Goal: Task Accomplishment & Management: Complete application form

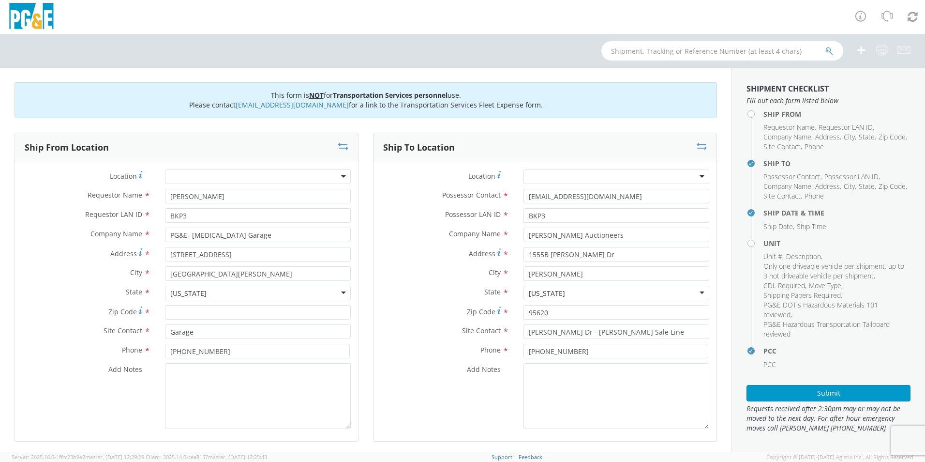
select select
drag, startPoint x: 592, startPoint y: 236, endPoint x: 522, endPoint y: 238, distance: 70.7
click at [523, 238] on input "[PERSON_NAME] Auctioneers" at bounding box center [616, 234] width 186 height 15
type input "3"
type input "d"
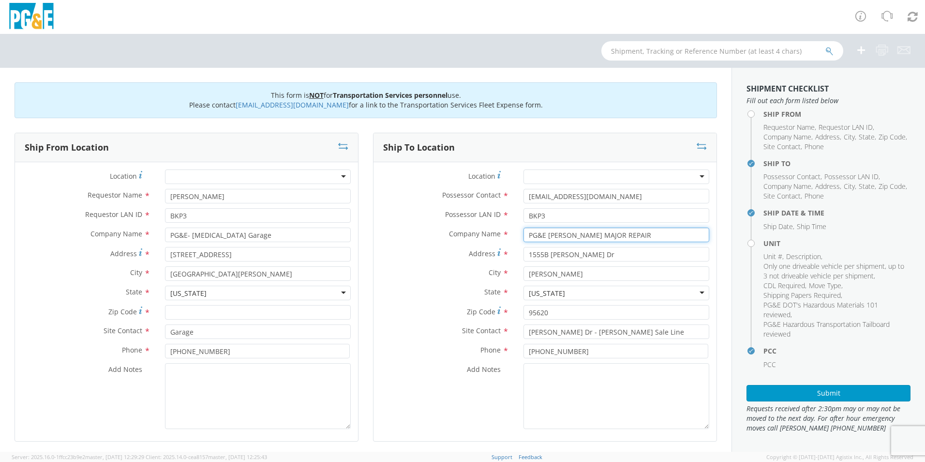
type input "PG&E [PERSON_NAME] MAJOR REPAIR"
drag, startPoint x: 587, startPoint y: 254, endPoint x: 507, endPoint y: 258, distance: 79.9
click at [507, 258] on div "Address * [STREET_ADDRESS][PERSON_NAME]" at bounding box center [545, 254] width 343 height 15
type input "[STREET_ADDRESS]"
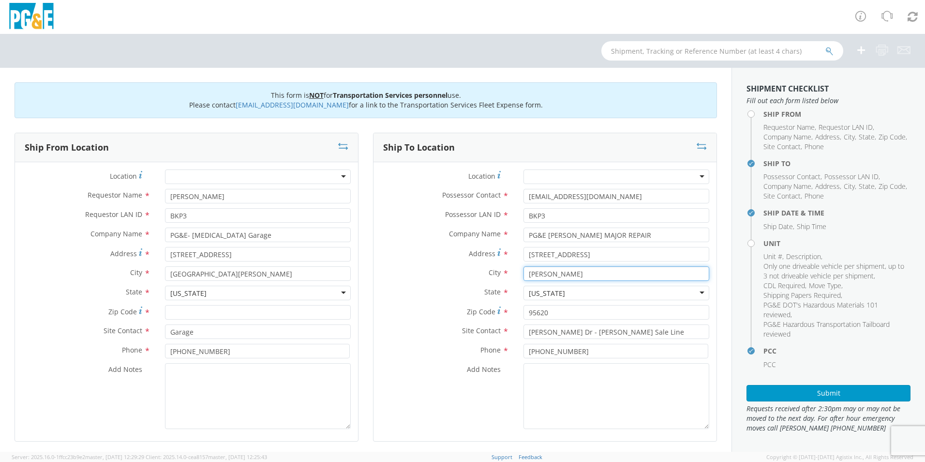
drag, startPoint x: 545, startPoint y: 274, endPoint x: 522, endPoint y: 277, distance: 23.4
click at [523, 277] on input "[PERSON_NAME]" at bounding box center [616, 273] width 186 height 15
type input "[PERSON_NAME]"
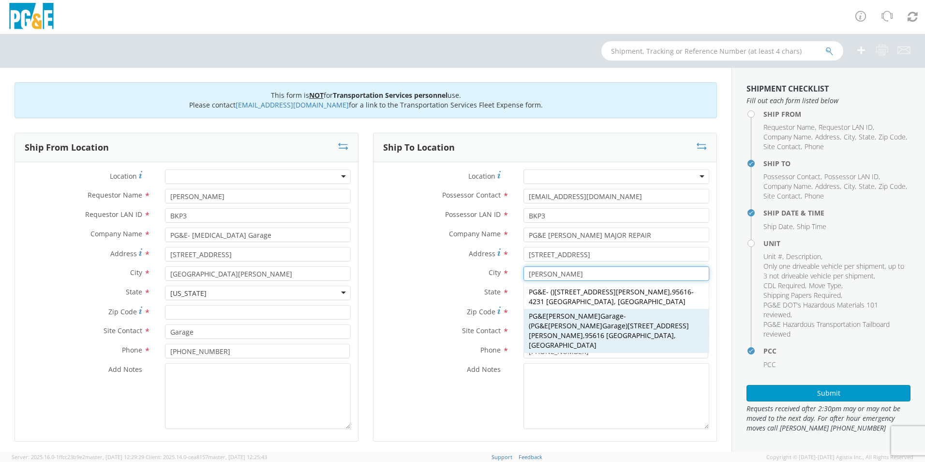
click at [577, 330] on span "95616 [GEOGRAPHIC_DATA], [GEOGRAPHIC_DATA]" at bounding box center [602, 339] width 147 height 19
type input "PG&E [PERSON_NAME] Garage"
type input "[STREET_ADDRESS]"
type input "[PERSON_NAME]"
type input "95616"
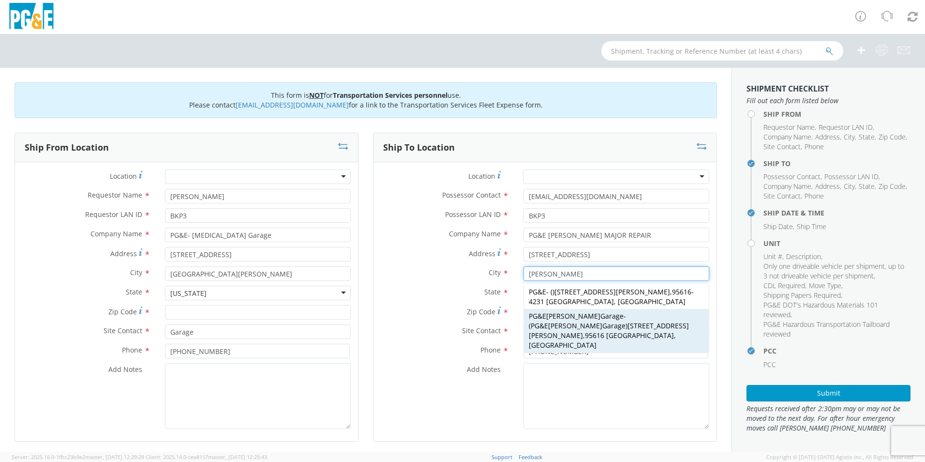
type input "PG&E [PERSON_NAME] Garage"
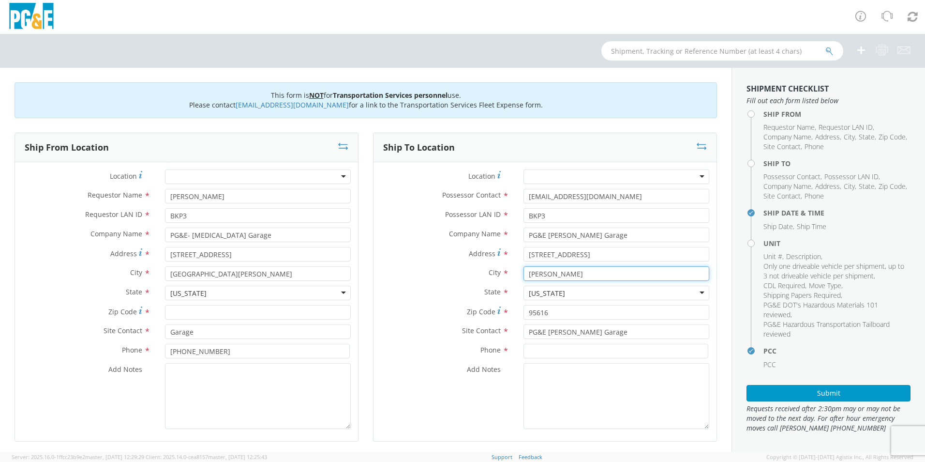
type input "[PERSON_NAME]"
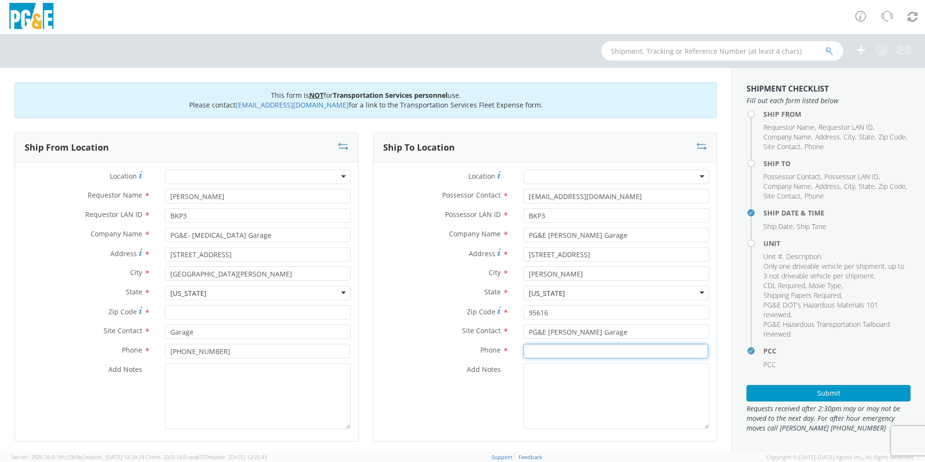
click at [570, 351] on input at bounding box center [615, 351] width 185 height 15
type input "3"
type input "[PHONE_NUMBER]"
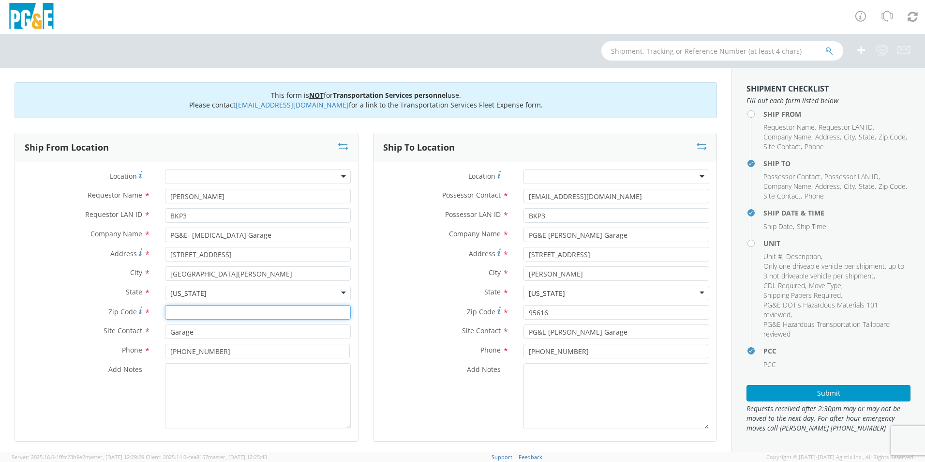
click at [183, 314] on input "Zip Code *" at bounding box center [258, 312] width 186 height 15
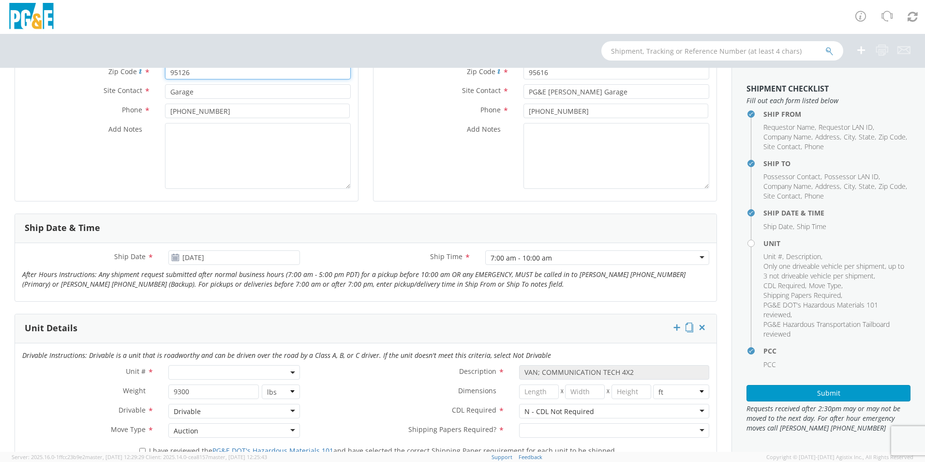
scroll to position [242, 0]
type input "95126"
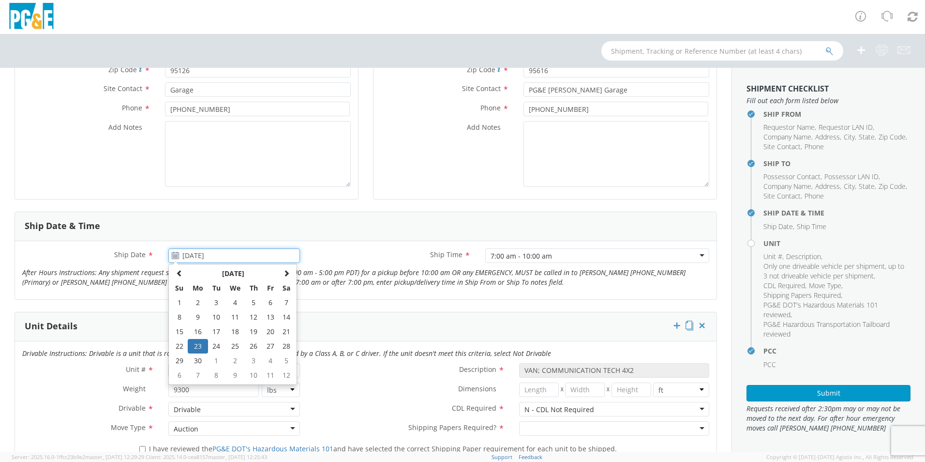
drag, startPoint x: 239, startPoint y: 260, endPoint x: 179, endPoint y: 258, distance: 60.0
click at [179, 258] on input "[DATE]" at bounding box center [234, 255] width 132 height 15
type input "[DATE]"
click at [392, 248] on div "Ship Date * [DATE] [DATE] Su Mo Tu We Th Fr Sa 1 2 3 4 5 6 7 8 9 10 11 12 13 14…" at bounding box center [366, 270] width 702 height 58
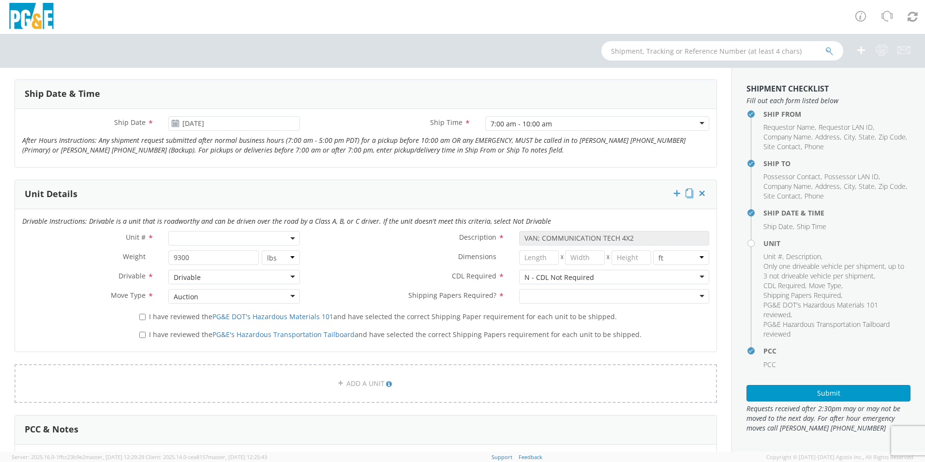
scroll to position [387, 0]
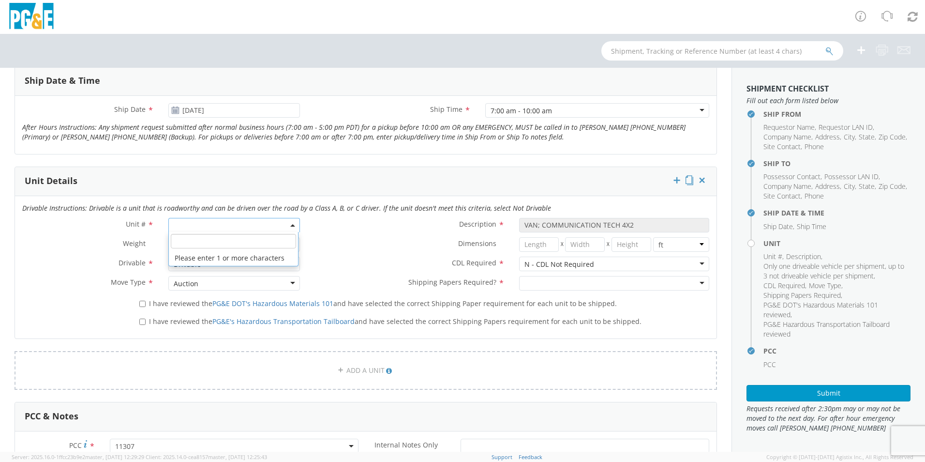
click at [215, 223] on span at bounding box center [234, 225] width 132 height 15
click at [234, 240] on input "search" at bounding box center [233, 241] width 125 height 15
type input "B36059"
type input "TRUCK; MATERIAL HANDLER: 39' - 59' 4X4"
type input "56000"
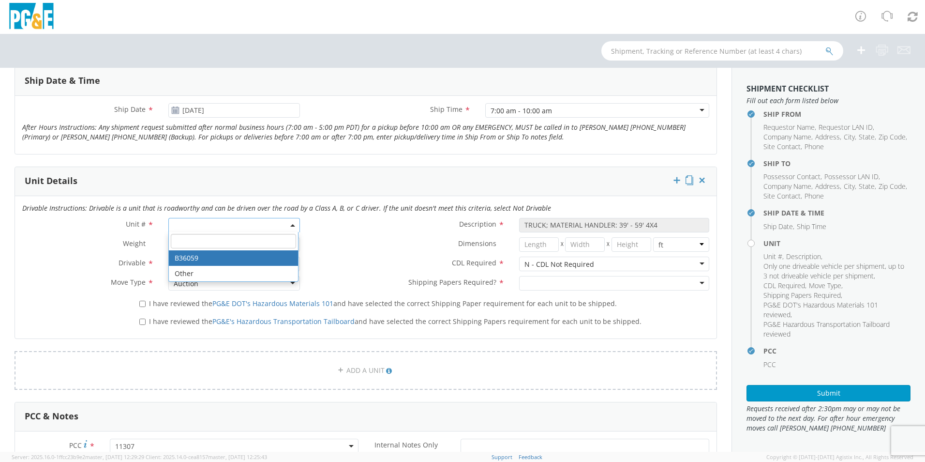
select select "B36059"
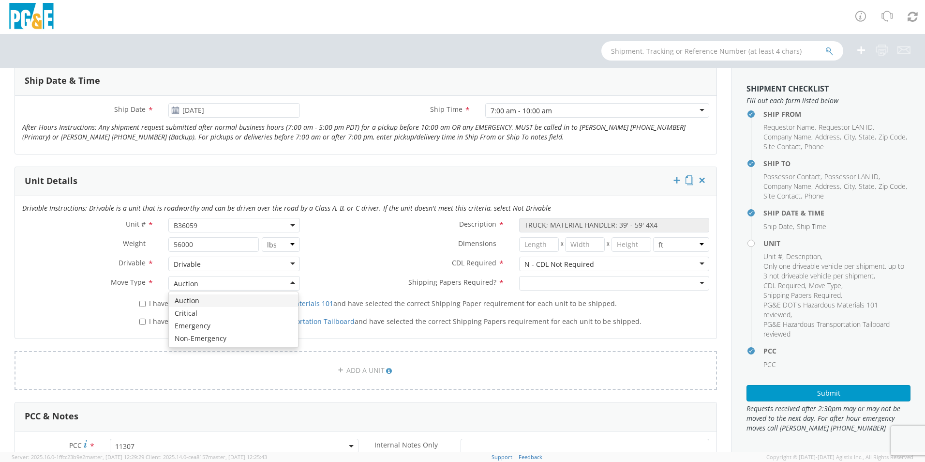
click at [254, 287] on div "Auction" at bounding box center [234, 283] width 132 height 15
click at [139, 303] on input "I have reviewed the PG&E DOT's Hazardous Materials 101 and have selected the co…" at bounding box center [142, 303] width 6 height 6
checkbox input "true"
click at [142, 319] on input "I have reviewed the PG&E's Hazardous Transportation Tailboard and have selected…" at bounding box center [142, 321] width 6 height 6
checkbox input "true"
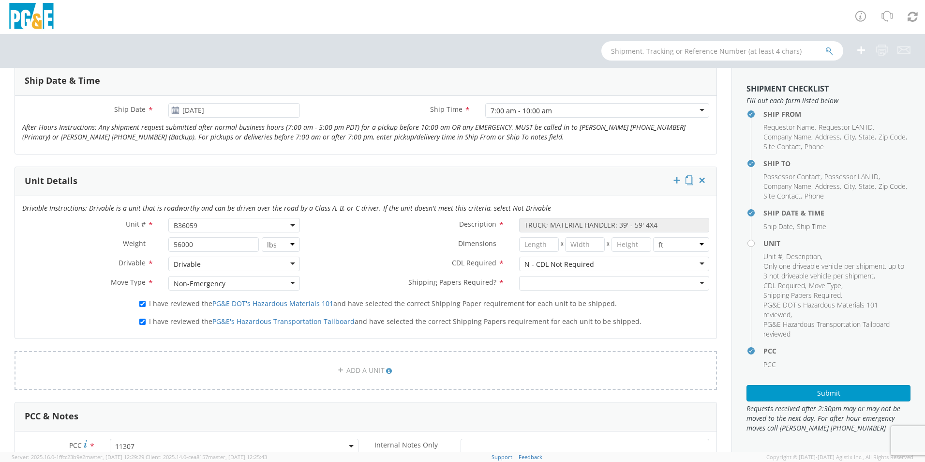
click at [691, 266] on div "N - CDL Not Required" at bounding box center [614, 263] width 190 height 15
click at [671, 283] on div at bounding box center [614, 283] width 190 height 15
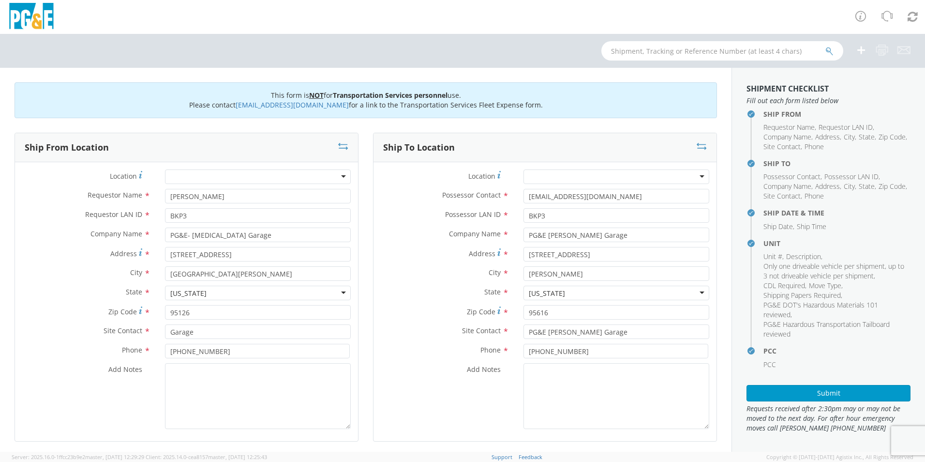
scroll to position [48, 0]
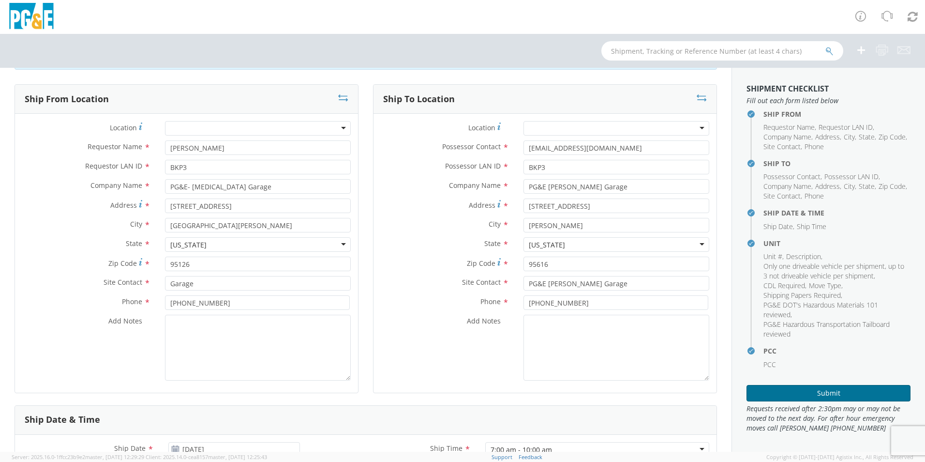
click at [787, 389] on button "Submit" at bounding box center [829, 393] width 164 height 16
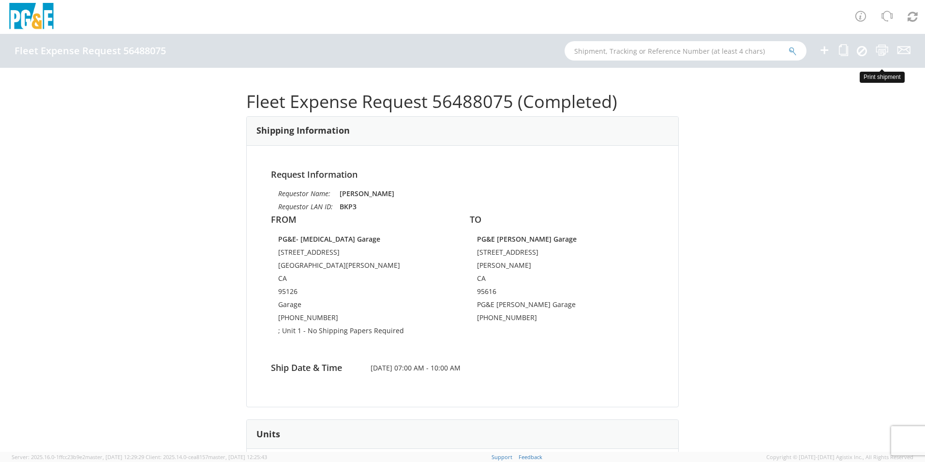
click at [879, 47] on icon at bounding box center [882, 50] width 13 height 12
